Goal: Task Accomplishment & Management: Use online tool/utility

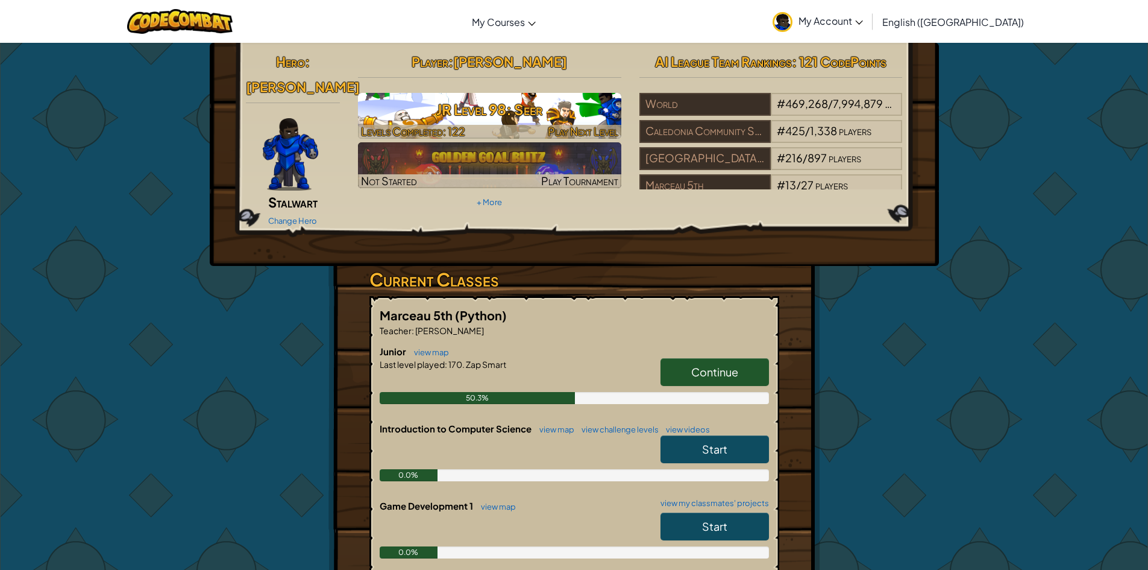
click at [460, 111] on h3 "JR Level 98: Seer" at bounding box center [489, 109] width 263 height 27
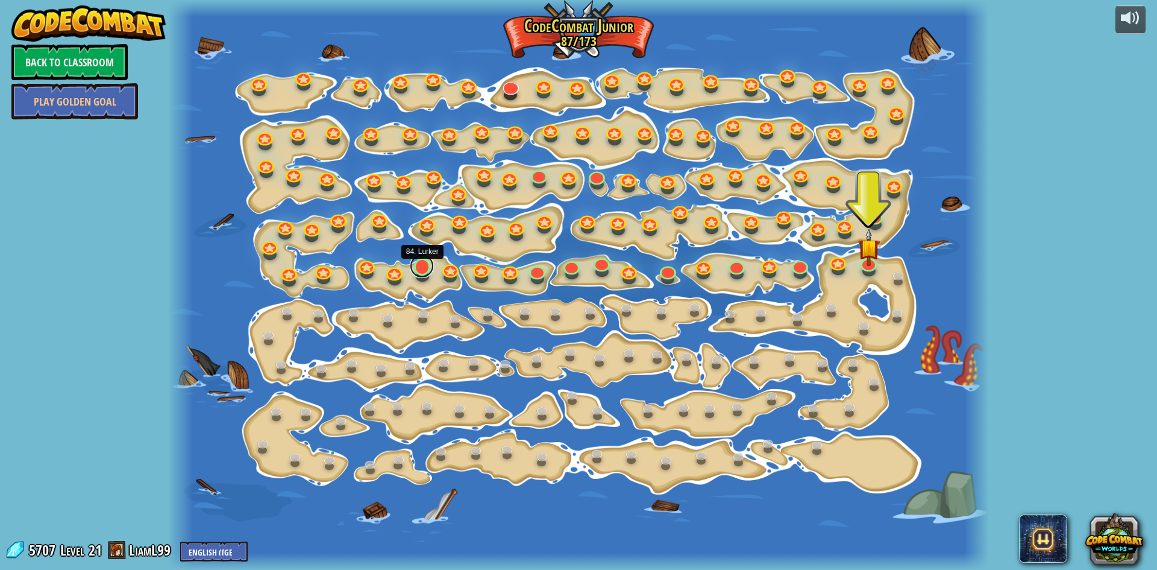
click at [425, 271] on link at bounding box center [422, 266] width 24 height 24
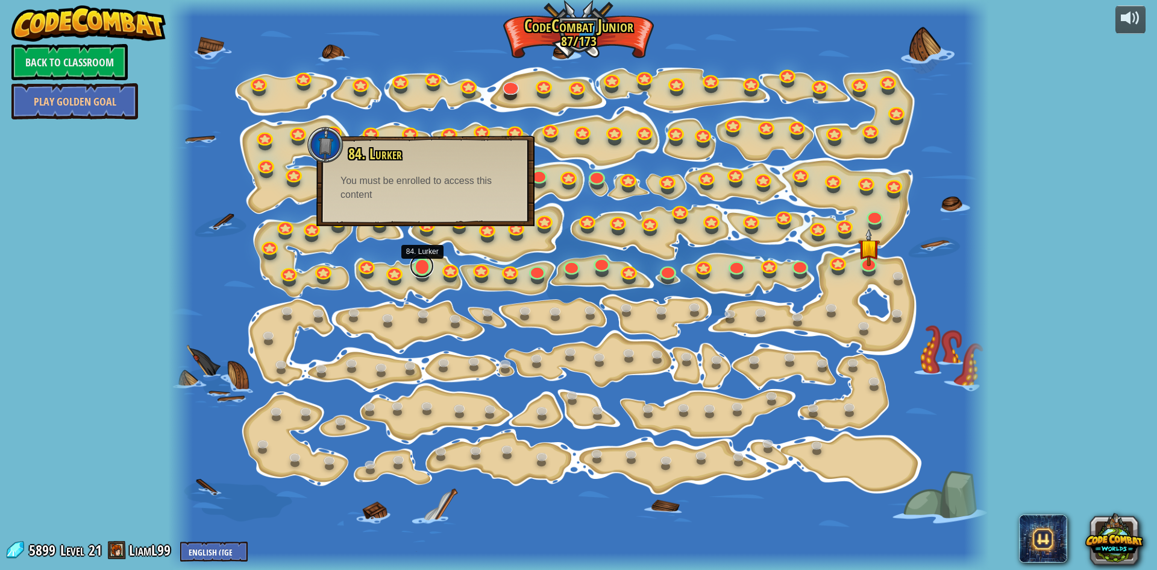
click at [425, 271] on link at bounding box center [422, 266] width 24 height 24
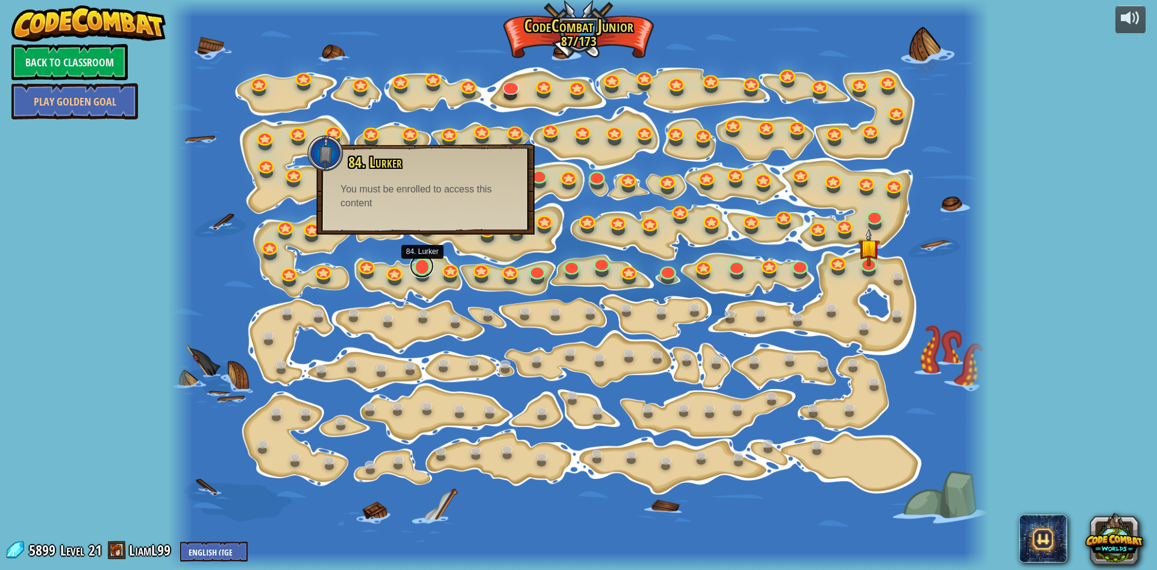
click at [427, 271] on link at bounding box center [422, 266] width 24 height 24
click at [589, 224] on link at bounding box center [587, 218] width 24 height 24
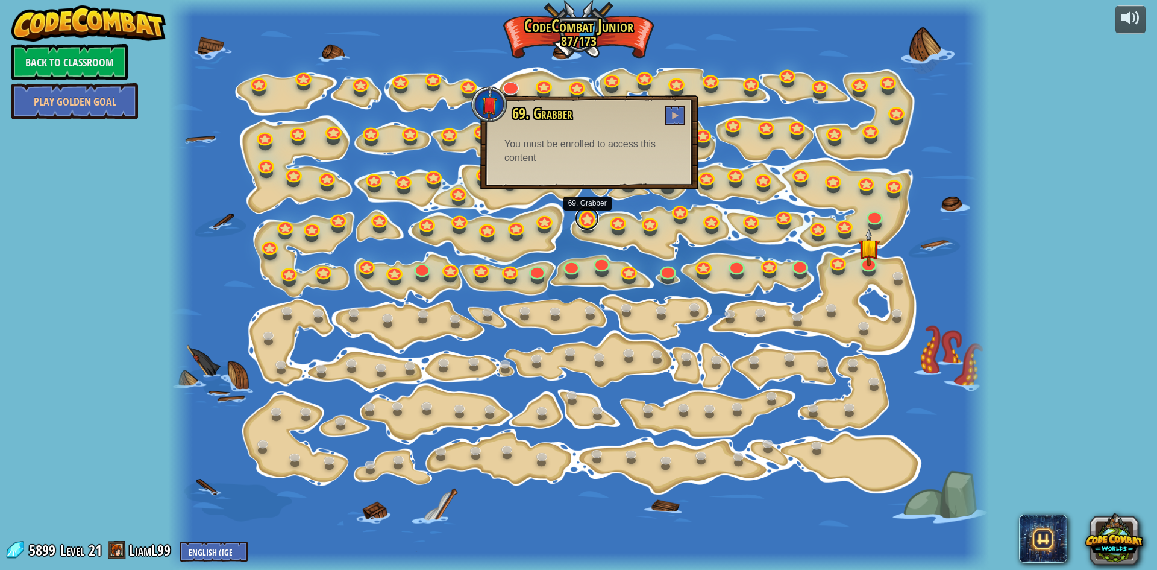
click at [589, 224] on link at bounding box center [587, 218] width 24 height 24
click at [426, 276] on link at bounding box center [422, 269] width 24 height 18
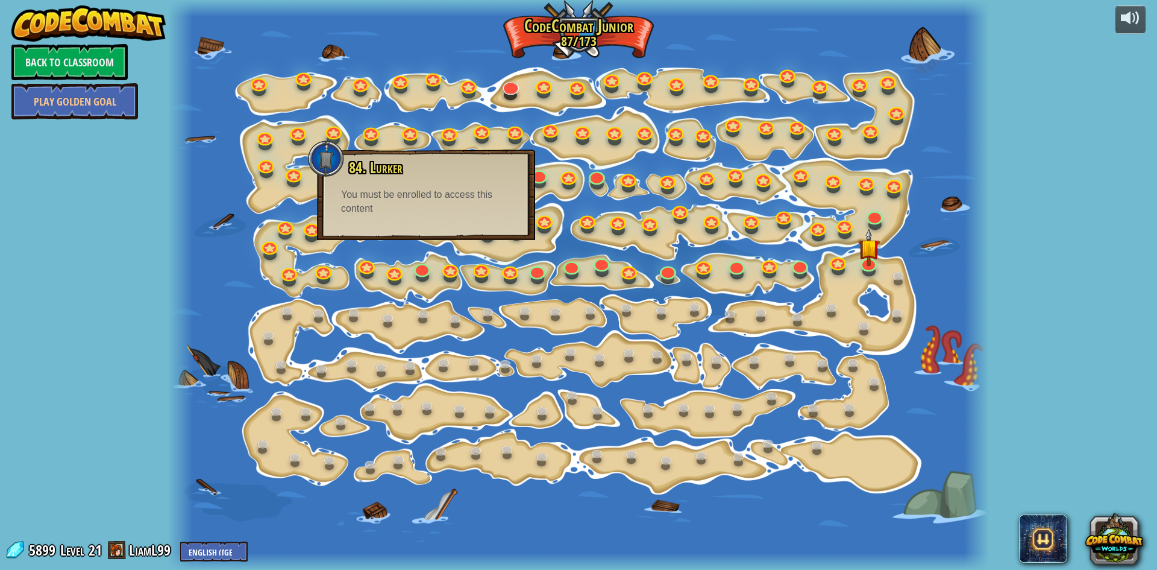
click at [515, 166] on h3 "84. Lurker" at bounding box center [435, 168] width 175 height 16
click at [604, 178] on link at bounding box center [597, 174] width 24 height 24
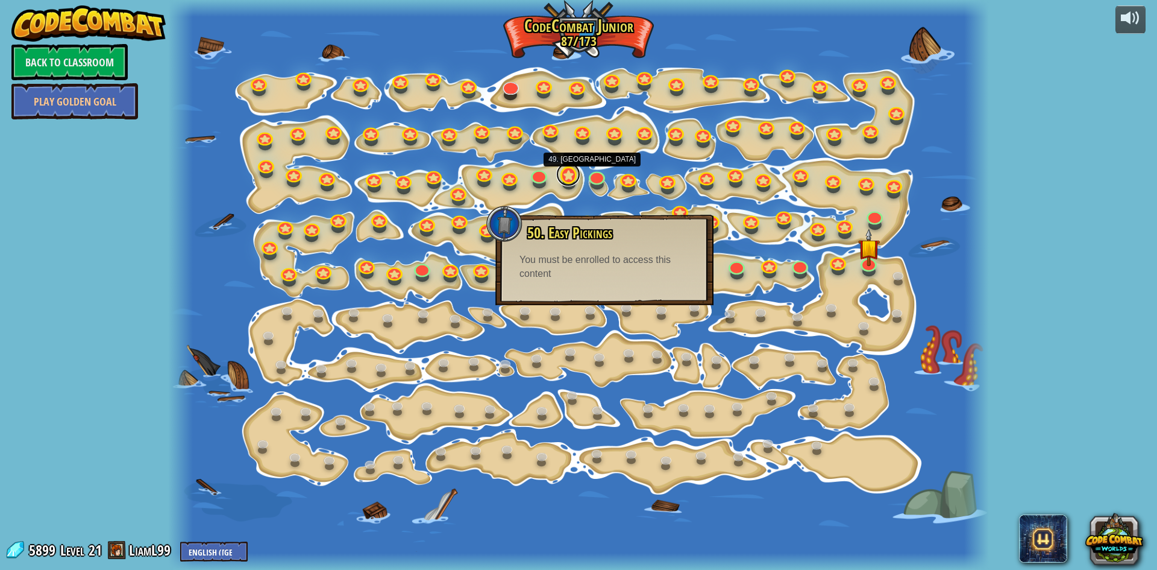
click at [568, 181] on link at bounding box center [568, 174] width 24 height 24
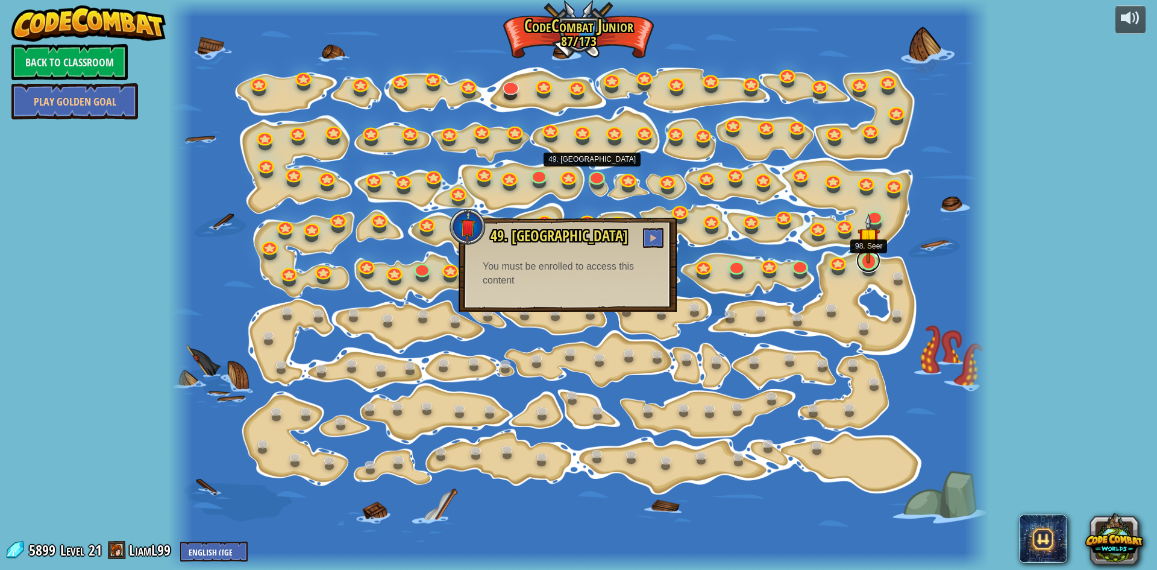
click at [871, 263] on div at bounding box center [869, 261] width 16 height 17
